Goal: Transaction & Acquisition: Obtain resource

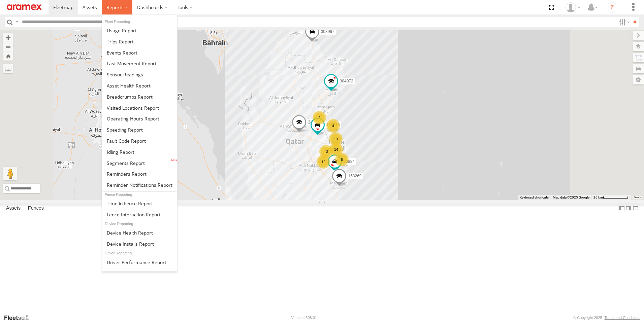
click at [118, 6] on span at bounding box center [114, 7] width 17 height 6
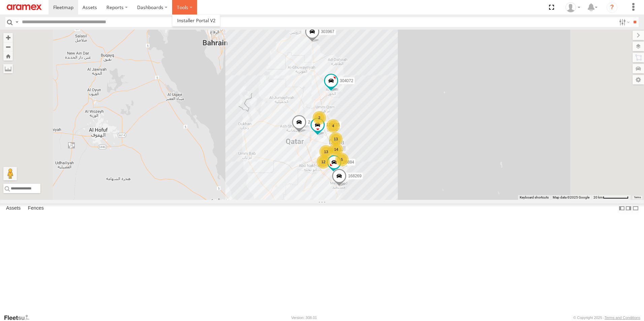
click at [185, 7] on label at bounding box center [184, 7] width 25 height 14
click at [160, 11] on label "Dashboards" at bounding box center [152, 7] width 40 height 14
click at [91, 9] on span at bounding box center [90, 7] width 14 height 6
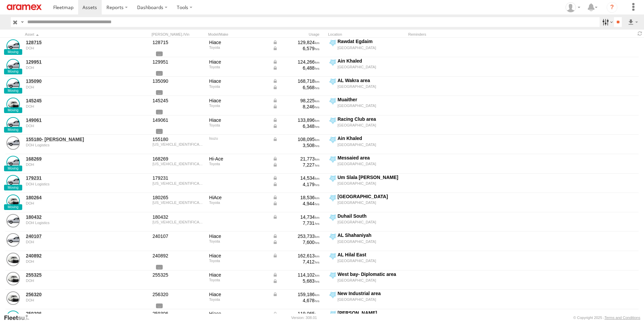
click at [606, 23] on label at bounding box center [607, 22] width 14 height 10
click at [0, 0] on span "[PERSON_NAME] area" at bounding box center [0, 0] width 0 height 0
click at [607, 25] on label at bounding box center [607, 22] width 14 height 10
click at [634, 22] on label at bounding box center [632, 22] width 11 height 10
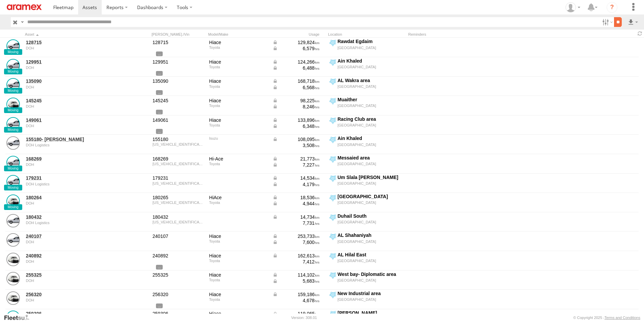
click at [614, 24] on input "**" at bounding box center [618, 22] width 8 height 10
click at [608, 24] on label at bounding box center [607, 22] width 14 height 10
drag, startPoint x: 444, startPoint y: 28, endPoint x: 464, endPoint y: 28, distance: 19.9
click at [0, 0] on div at bounding box center [0, 0] width 0 height 0
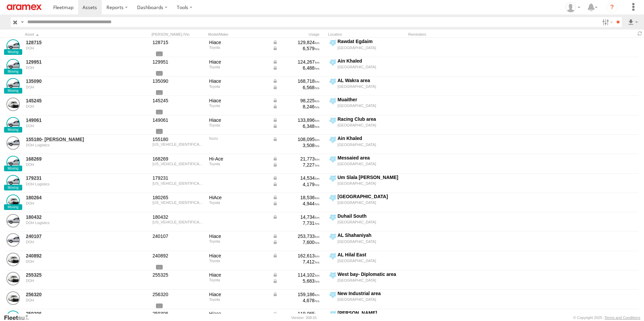
click at [0, 0] on div at bounding box center [0, 0] width 0 height 0
click at [636, 23] on label at bounding box center [632, 22] width 11 height 10
click at [606, 22] on label at bounding box center [607, 22] width 14 height 10
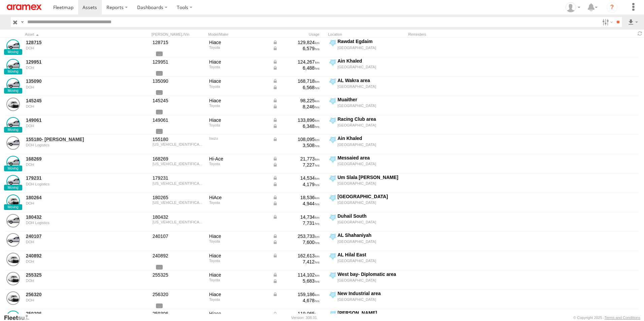
scroll to position [0, 0]
click at [611, 42] on label at bounding box center [615, 46] width 41 height 10
click at [0, 0] on span "Current Fence Name" at bounding box center [0, 0] width 0 height 0
click at [0, 0] on span "Fence Name" at bounding box center [0, 0] width 0 height 0
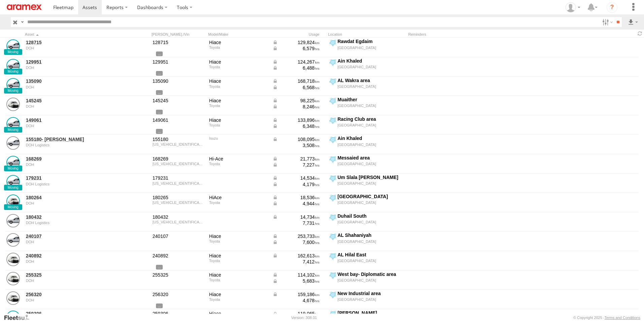
scroll to position [0, 0]
click at [0, 0] on label "Asset ID" at bounding box center [0, 0] width 0 height 0
click at [0, 0] on label "Asset label" at bounding box center [0, 0] width 0 height 0
click at [0, 0] on label "Make" at bounding box center [0, 0] width 0 height 0
click at [0, 0] on label "Model" at bounding box center [0, 0] width 0 height 0
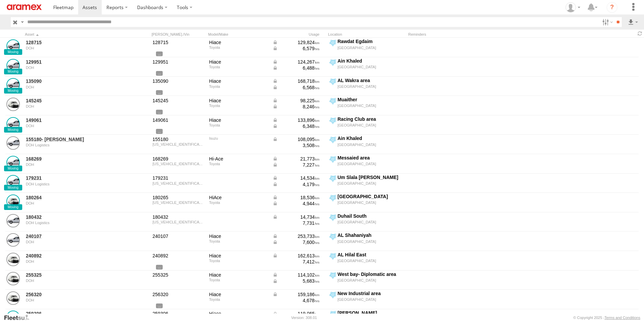
click at [0, 0] on label "Registration" at bounding box center [0, 0] width 0 height 0
click at [0, 0] on label "VIN" at bounding box center [0, 0] width 0 height 0
click at [0, 0] on label "ODO" at bounding box center [0, 0] width 0 height 0
click at [0, 0] on label "Reminders" at bounding box center [0, 0] width 0 height 0
click at [0, 0] on label "Group Name" at bounding box center [0, 0] width 0 height 0
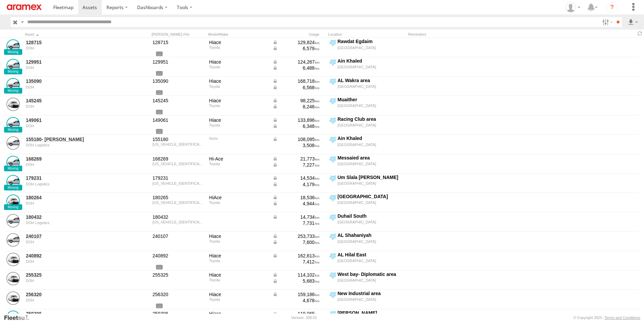
click at [0, 0] on label "Street Number" at bounding box center [0, 0] width 0 height 0
drag, startPoint x: 100, startPoint y: 187, endPoint x: 98, endPoint y: 195, distance: 8.3
click at [0, 0] on label "Suburb / City" at bounding box center [0, 0] width 0 height 0
click at [0, 0] on label "Postcode / Zipcode" at bounding box center [0, 0] width 0 height 0
drag, startPoint x: 97, startPoint y: 195, endPoint x: 95, endPoint y: 202, distance: 7.5
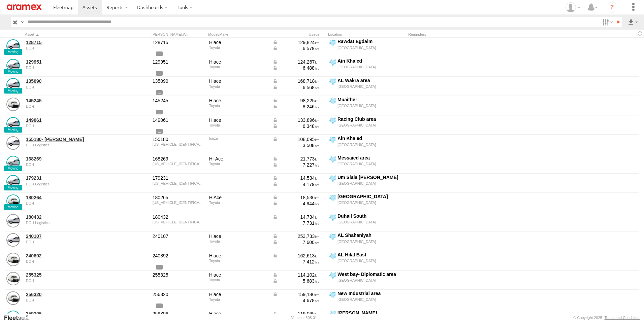
click at [0, 0] on label "State" at bounding box center [0, 0] width 0 height 0
drag, startPoint x: 95, startPoint y: 202, endPoint x: 89, endPoint y: 195, distance: 9.6
click at [0, 0] on label "Postcode / Zipcode" at bounding box center [0, 0] width 0 height 0
click at [0, 0] on label "Country" at bounding box center [0, 0] width 0 height 0
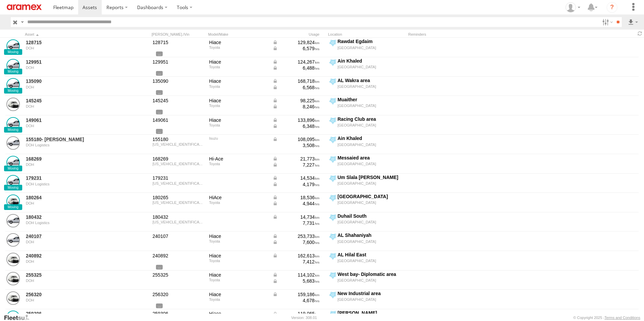
click at [0, 0] on button "Export" at bounding box center [0, 0] width 0 height 0
click at [0, 0] on label "×" at bounding box center [0, 0] width 0 height 0
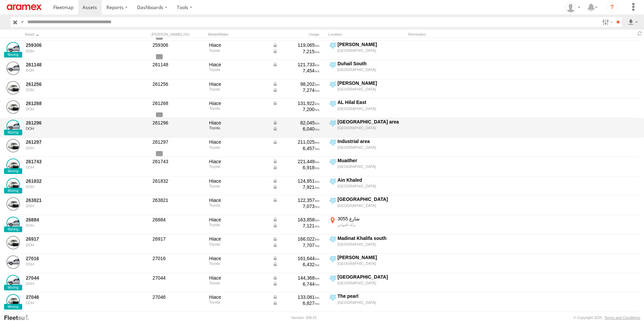
scroll to position [269, 0]
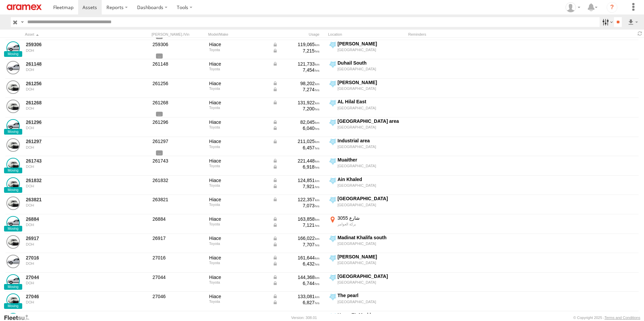
click at [607, 24] on label at bounding box center [607, 22] width 14 height 10
click at [66, 6] on span at bounding box center [63, 7] width 20 height 6
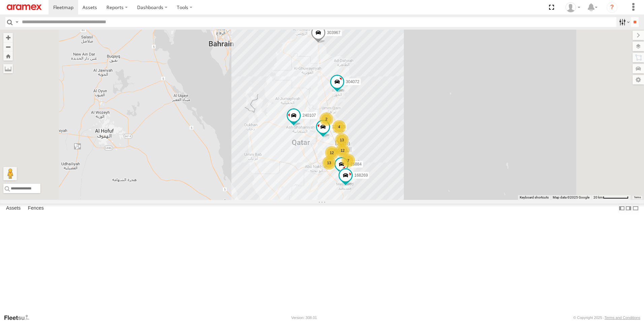
click at [624, 24] on label at bounding box center [623, 22] width 14 height 10
click at [41, 213] on label "Fences" at bounding box center [36, 208] width 23 height 9
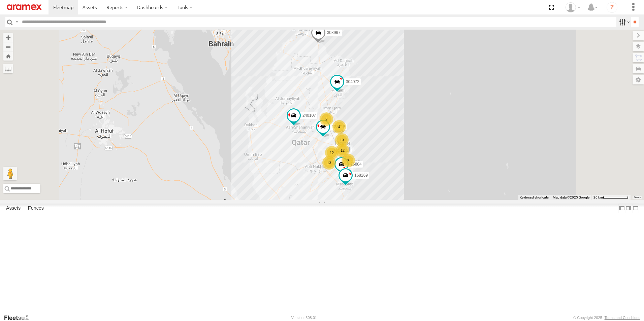
click at [623, 24] on label at bounding box center [623, 22] width 14 height 10
click at [0, 0] on link "Fence Mgt" at bounding box center [0, 0] width 0 height 0
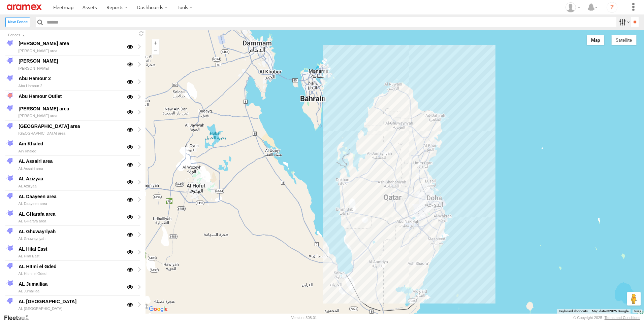
click at [626, 22] on label at bounding box center [623, 22] width 14 height 10
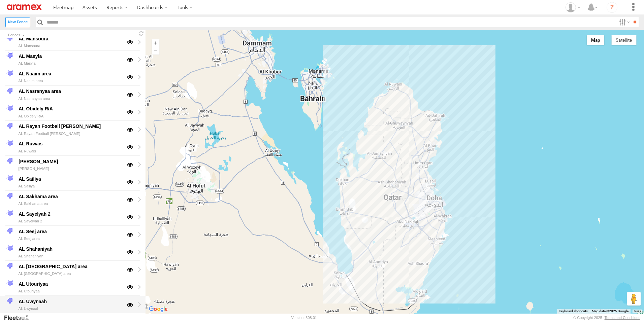
scroll to position [185, 0]
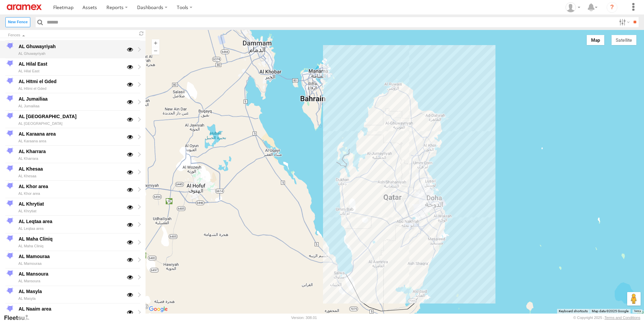
click at [105, 51] on div "AL Ghuwayriyah" at bounding box center [70, 54] width 105 height 6
type input "**********"
type textarea "**********"
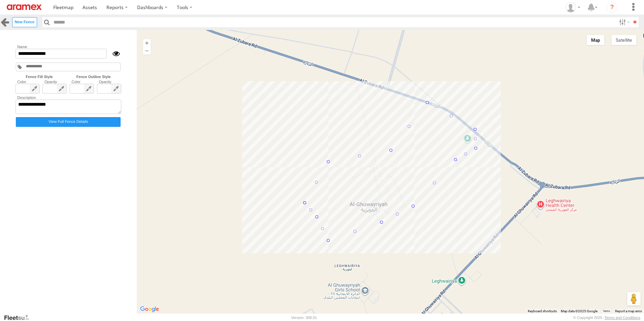
click at [2, 18] on link at bounding box center [5, 22] width 10 height 10
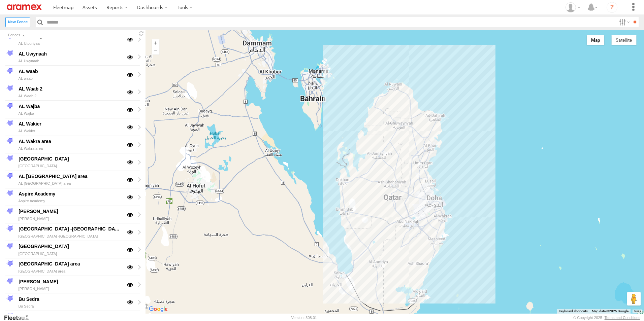
scroll to position [792, 0]
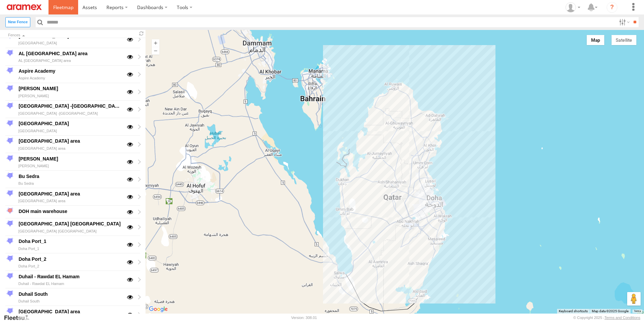
click at [66, 3] on link at bounding box center [64, 7] width 30 height 14
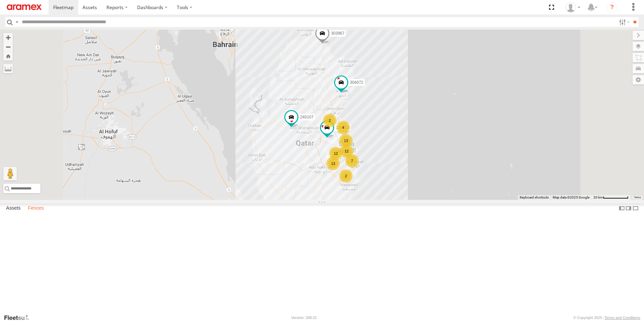
click at [36, 213] on label "Fences" at bounding box center [36, 208] width 23 height 9
click at [640, 55] on label at bounding box center [631, 57] width 26 height 9
click at [617, 80] on label at bounding box center [630, 79] width 27 height 9
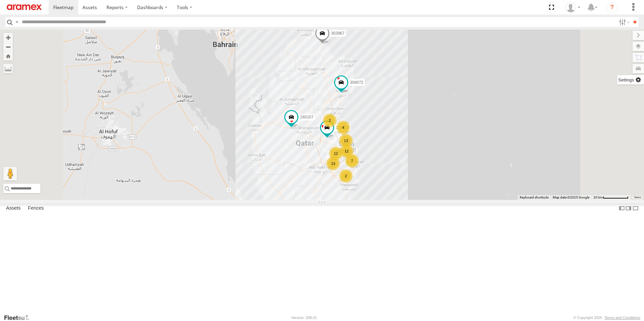
click at [617, 80] on label at bounding box center [630, 79] width 27 height 9
click at [621, 37] on label at bounding box center [632, 35] width 23 height 9
click at [643, 52] on div "13 12 7 13 12 4 2 2 303967 304072 240107 128715" at bounding box center [322, 115] width 644 height 170
click at [642, 50] on label at bounding box center [631, 46] width 25 height 9
click at [618, 55] on label at bounding box center [631, 57] width 26 height 9
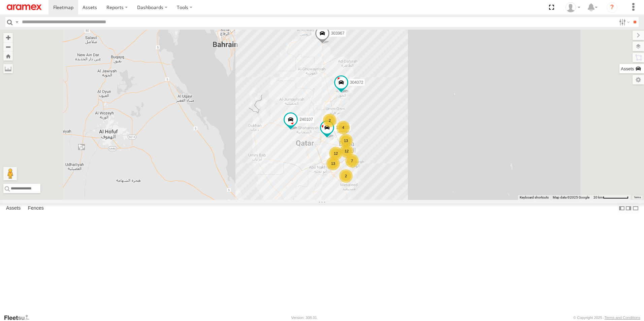
click at [619, 71] on label at bounding box center [631, 68] width 25 height 9
click at [617, 80] on label at bounding box center [630, 79] width 27 height 9
click at [618, 57] on label at bounding box center [631, 57] width 26 height 9
click at [0, 0] on div "[PERSON_NAME] area" at bounding box center [0, 0] width 0 height 0
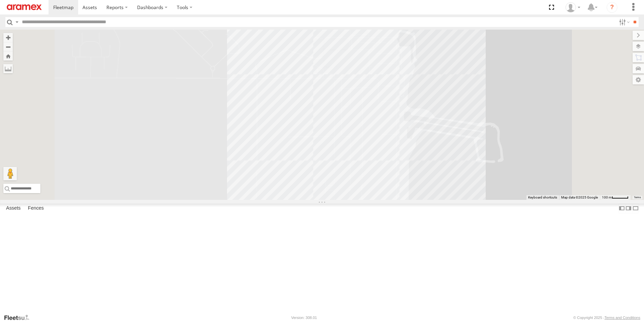
click at [0, 0] on div "[PERSON_NAME]" at bounding box center [0, 0] width 0 height 0
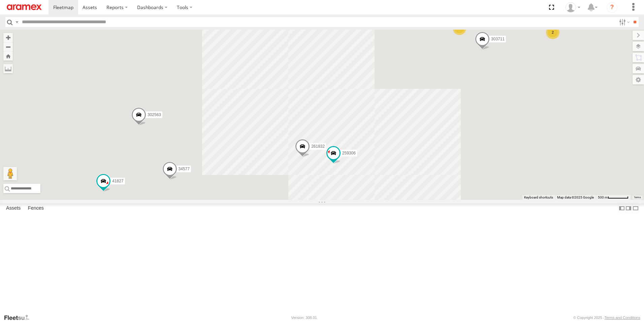
click at [0, 0] on div "Abu Hamour 2" at bounding box center [0, 0] width 0 height 0
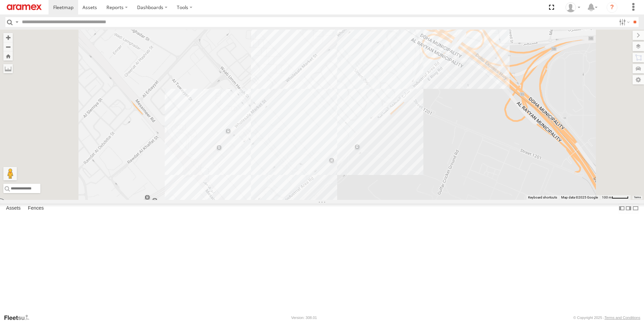
click at [0, 0] on div "Abu Hamour Outlet" at bounding box center [0, 0] width 0 height 0
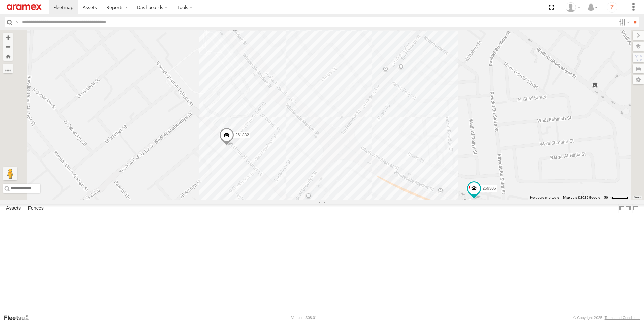
click at [0, 0] on div "[PERSON_NAME] area" at bounding box center [0, 0] width 0 height 0
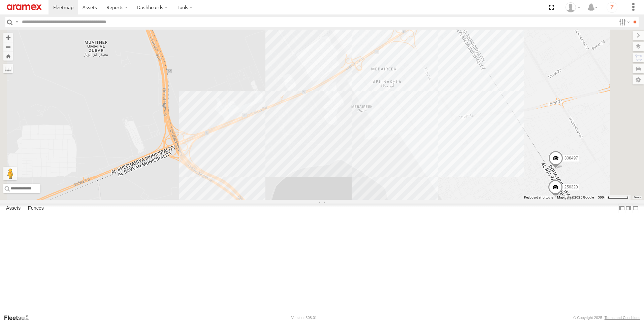
click at [0, 0] on div "[GEOGRAPHIC_DATA] area" at bounding box center [0, 0] width 0 height 0
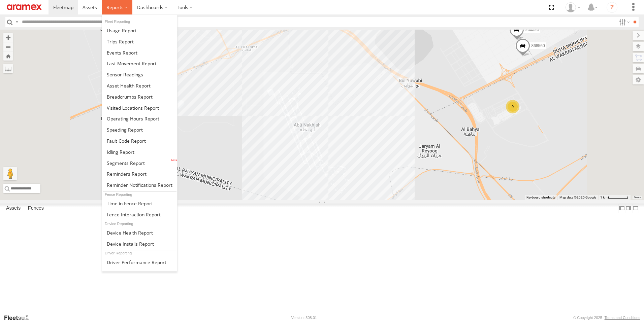
click at [117, 10] on span at bounding box center [114, 7] width 17 height 6
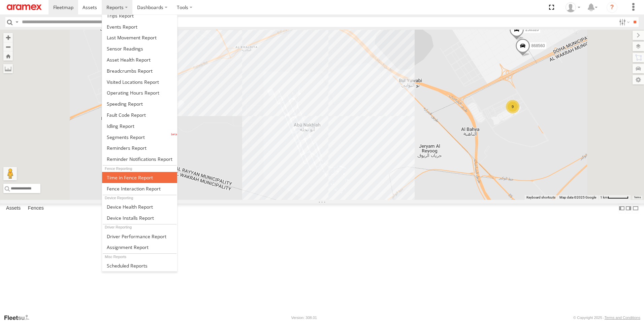
click at [135, 176] on span at bounding box center [130, 177] width 46 height 6
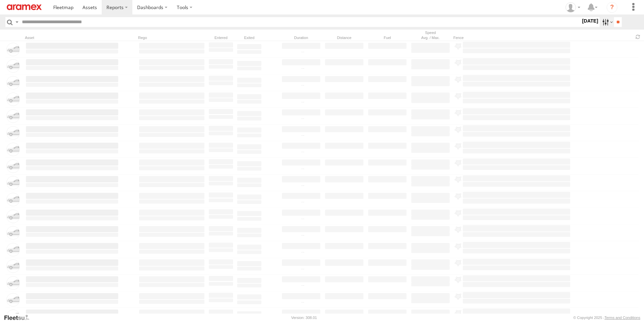
click at [605, 23] on label at bounding box center [607, 22] width 14 height 10
click at [0, 0] on span "Last Month" at bounding box center [0, 0] width 0 height 0
click at [619, 24] on input "**" at bounding box center [618, 22] width 8 height 10
click at [603, 26] on label at bounding box center [607, 22] width 14 height 10
click at [0, 0] on span "Last 7 Days" at bounding box center [0, 0] width 0 height 0
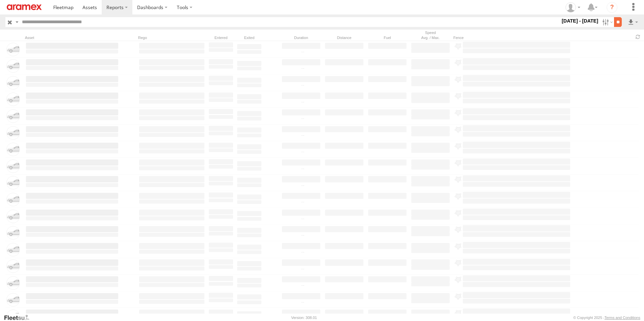
click at [618, 26] on input "**" at bounding box center [618, 22] width 8 height 10
click at [0, 0] on label "Close" at bounding box center [0, 0] width 0 height 0
click at [615, 22] on input "**" at bounding box center [618, 22] width 8 height 10
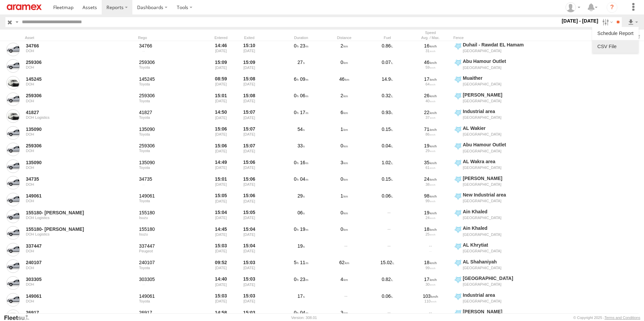
click at [612, 43] on link at bounding box center [615, 46] width 41 height 10
click at [612, 44] on link at bounding box center [615, 46] width 41 height 10
